Goal: Contribute content

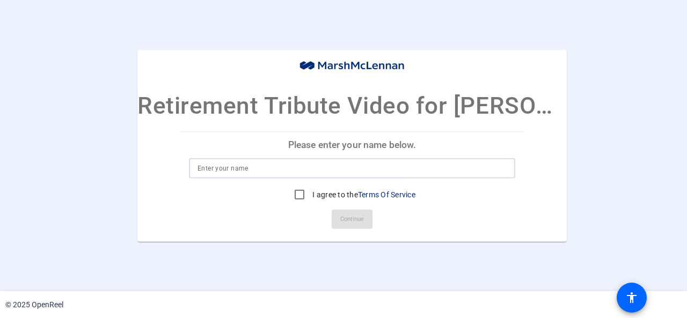
click at [215, 169] on input at bounding box center [351, 168] width 309 height 13
type input "Linda Anstotz"
click at [330, 194] on label "I agree to the Terms Of Service" at bounding box center [362, 194] width 105 height 11
click at [310, 194] on input "I agree to the Terms Of Service" at bounding box center [299, 194] width 21 height 21
checkbox input "true"
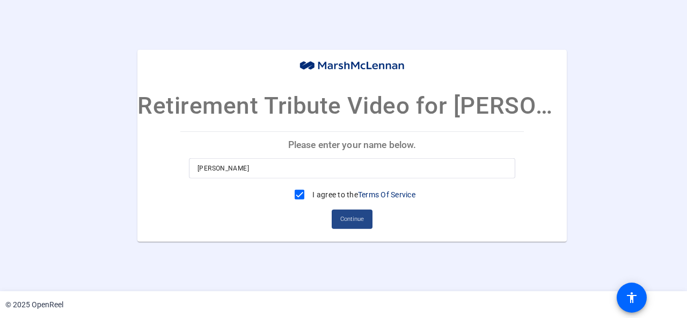
click at [342, 213] on span "Continue" at bounding box center [352, 219] width 24 height 16
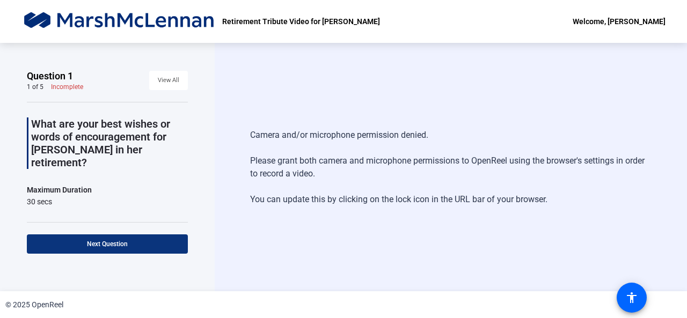
click at [119, 249] on span at bounding box center [107, 244] width 161 height 26
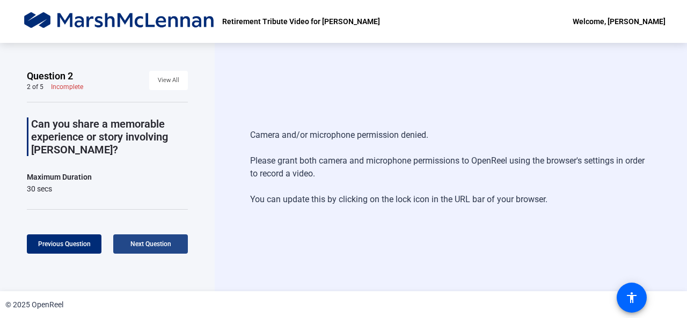
click at [119, 249] on span at bounding box center [150, 244] width 75 height 26
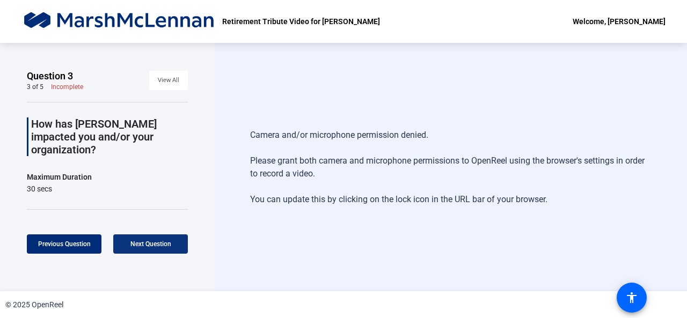
click at [119, 249] on span at bounding box center [150, 244] width 75 height 26
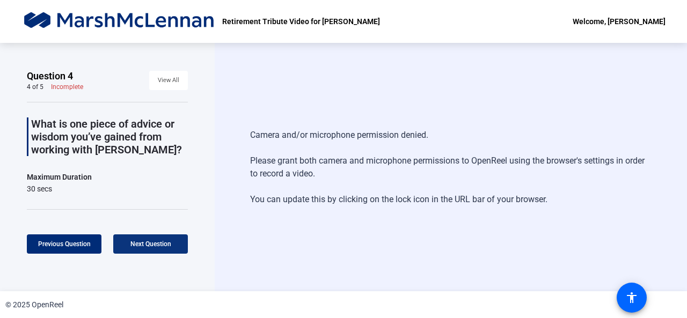
click at [119, 249] on span at bounding box center [150, 244] width 75 height 26
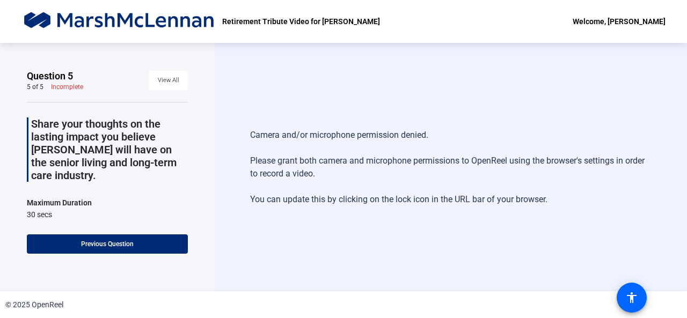
click at [119, 249] on span at bounding box center [107, 244] width 161 height 26
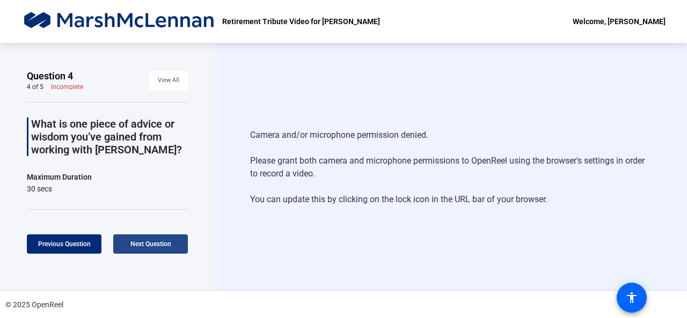
click at [160, 249] on span at bounding box center [150, 244] width 75 height 26
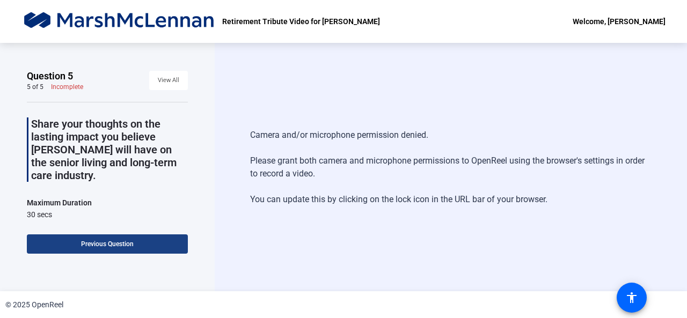
click at [160, 249] on span at bounding box center [107, 244] width 161 height 26
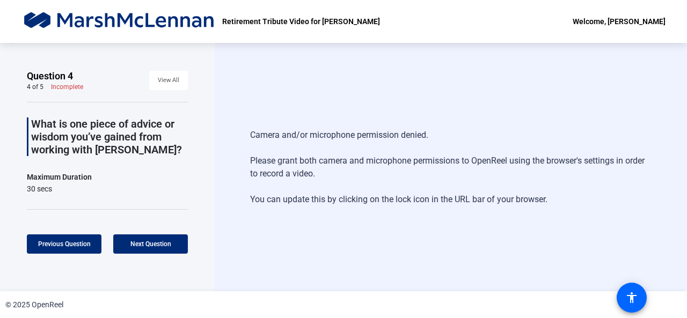
click at [160, 249] on span at bounding box center [150, 244] width 75 height 26
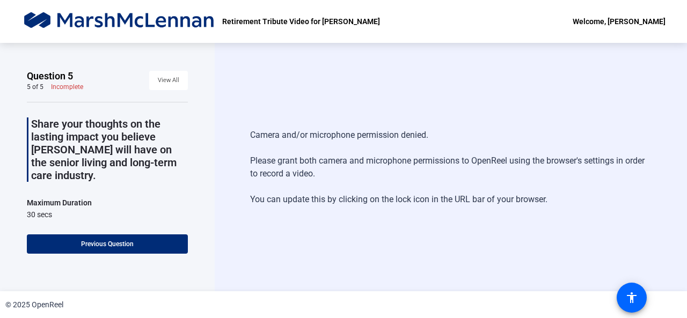
click at [273, 165] on div "Camera and/or microphone permission denied. Please grant both camera and microp…" at bounding box center [450, 167] width 401 height 99
drag, startPoint x: 636, startPoint y: 1, endPoint x: 429, endPoint y: 80, distance: 221.7
click at [429, 80] on div "Camera and/or microphone permission denied. Please grant both camera and microp…" at bounding box center [451, 167] width 472 height 248
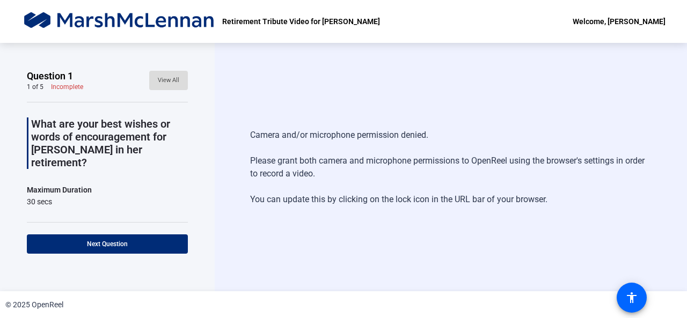
click at [167, 77] on span "View All" at bounding box center [168, 80] width 21 height 16
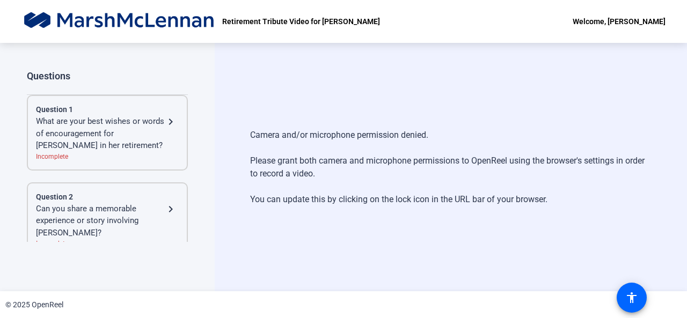
click at [56, 144] on div "What are your best wishes or words of encouragement for [PERSON_NAME] in her re…" at bounding box center [100, 133] width 128 height 36
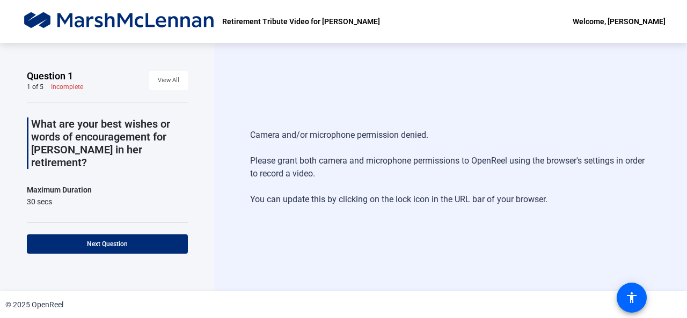
click at [46, 198] on div "What are your best wishes or words of encouragement for [PERSON_NAME] in her re…" at bounding box center [107, 234] width 161 height 265
click at [69, 195] on div "What are your best wishes or words of encouragement for [PERSON_NAME] in her re…" at bounding box center [107, 234] width 161 height 265
click at [278, 151] on div "Camera and/or microphone permission denied. Please grant both camera and microp…" at bounding box center [450, 167] width 401 height 99
click at [314, 21] on p "Retirement Tribute Video for [PERSON_NAME]" at bounding box center [301, 21] width 158 height 13
click at [635, 21] on div "Welcome, [PERSON_NAME]" at bounding box center [618, 21] width 93 height 13
